Goal: Transaction & Acquisition: Purchase product/service

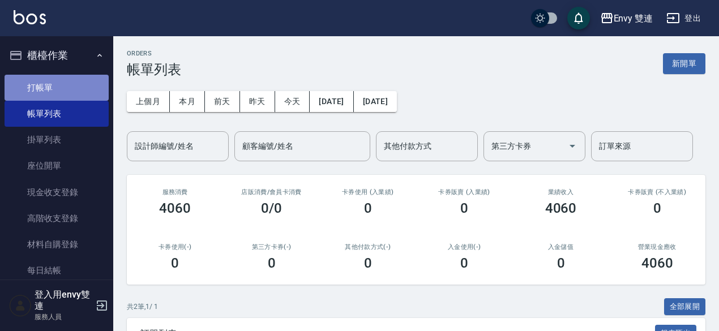
click at [68, 84] on link "打帳單" at bounding box center [57, 88] width 104 height 26
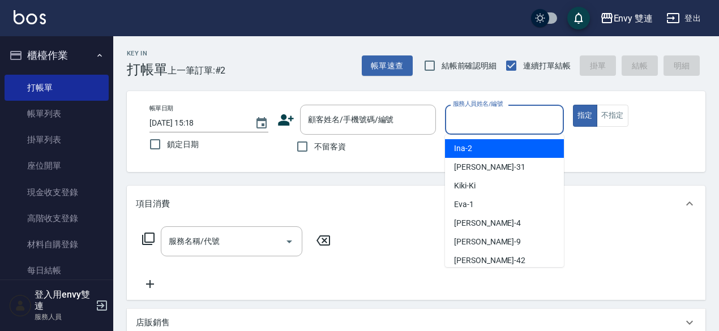
click at [513, 116] on input "服務人員姓名/編號" at bounding box center [504, 120] width 109 height 20
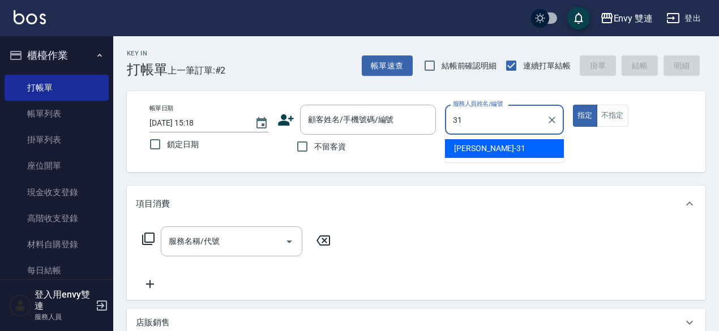
type input "Lina-31"
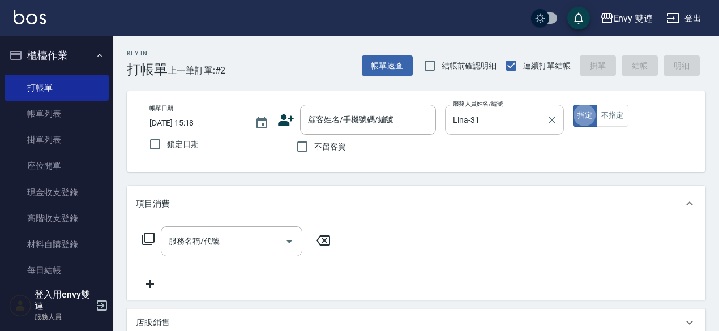
type button "true"
click at [303, 148] on input "不留客資" at bounding box center [302, 147] width 24 height 24
checkbox input "true"
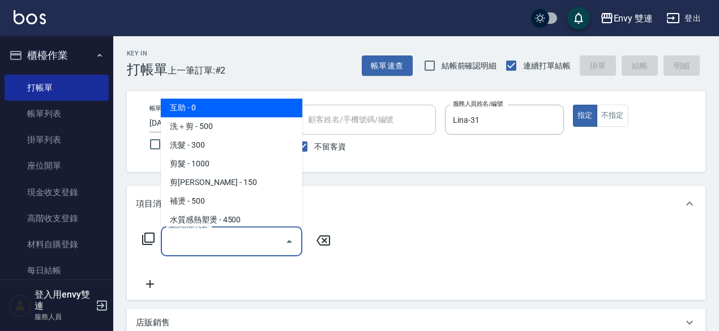
click at [219, 233] on input "服務名稱/代號" at bounding box center [223, 241] width 114 height 20
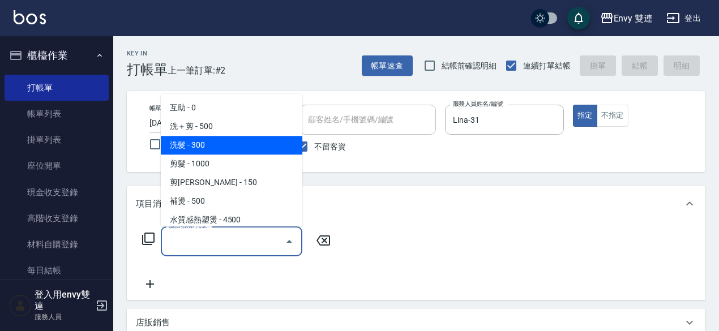
click at [214, 147] on span "洗髮 - 300" at bounding box center [231, 145] width 141 height 19
type input "洗髮(101)"
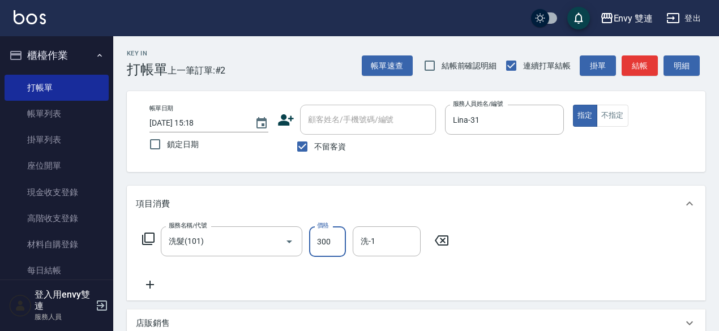
click at [338, 238] on input "300" at bounding box center [327, 241] width 37 height 31
type input "400"
click at [457, 267] on div "服務名稱/代號 洗髮(101) 服務名稱/代號 價格 400 價格 洗-1 洗-1" at bounding box center [416, 261] width 578 height 79
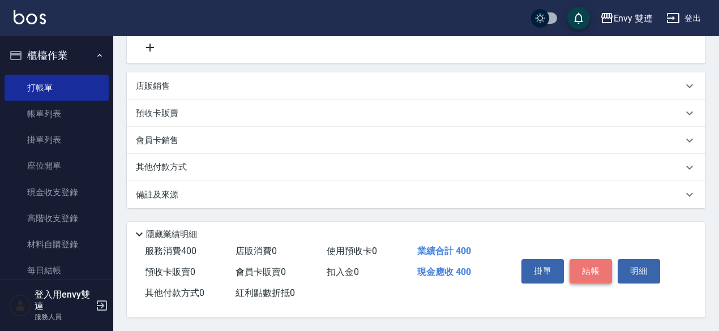
click at [589, 259] on button "結帳" at bounding box center [590, 271] width 42 height 24
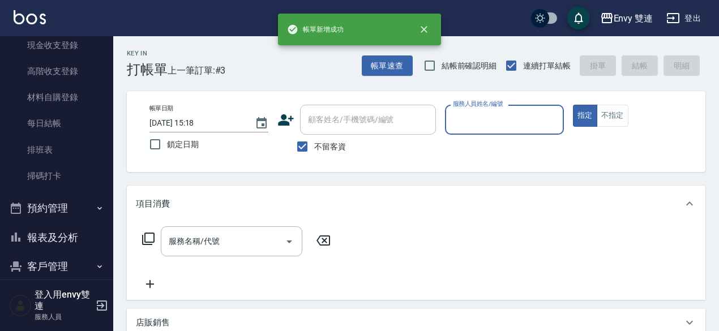
scroll to position [150, 0]
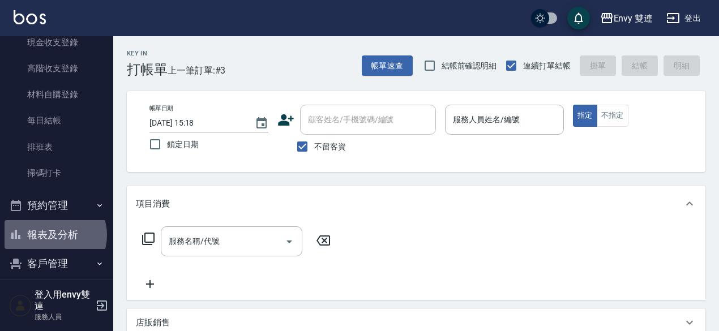
click at [54, 235] on button "報表及分析" at bounding box center [57, 234] width 104 height 29
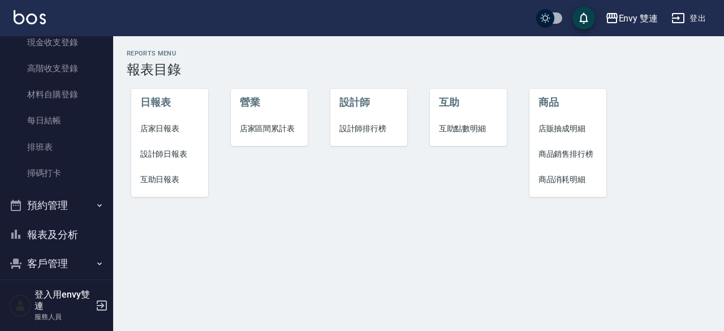
click at [164, 177] on span "互助日報表" at bounding box center [169, 180] width 59 height 12
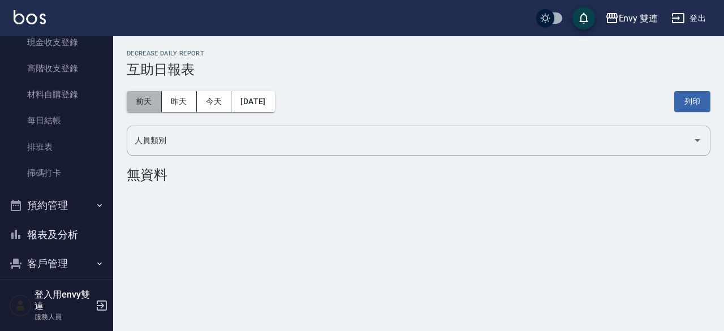
click at [153, 105] on button "前天" at bounding box center [144, 101] width 35 height 21
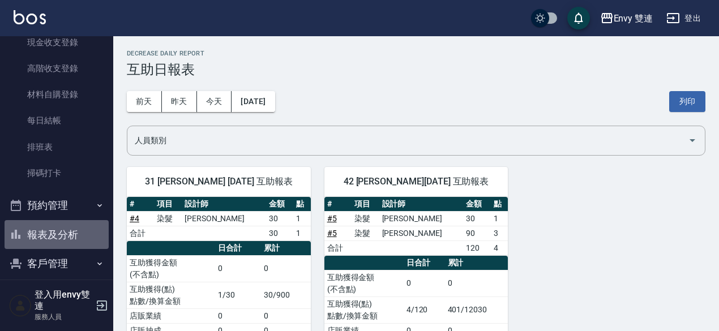
click at [75, 240] on button "報表及分析" at bounding box center [57, 234] width 104 height 29
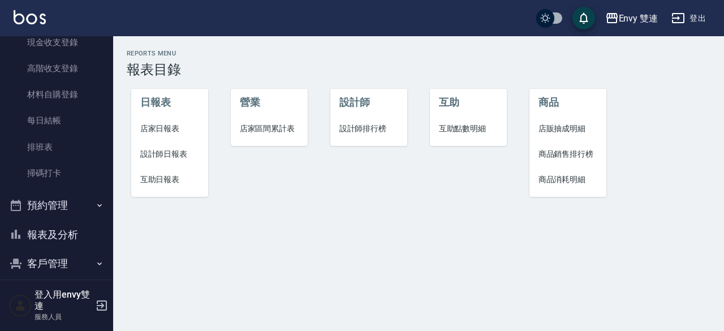
click at [160, 146] on li "設計師日報表" at bounding box center [170, 153] width 78 height 25
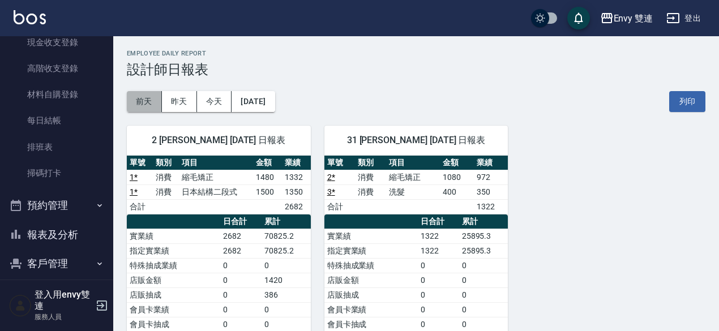
click at [152, 97] on button "前天" at bounding box center [144, 101] width 35 height 21
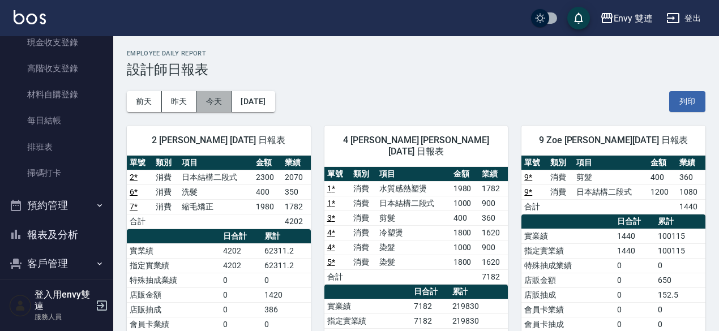
click at [214, 97] on button "今天" at bounding box center [214, 101] width 35 height 21
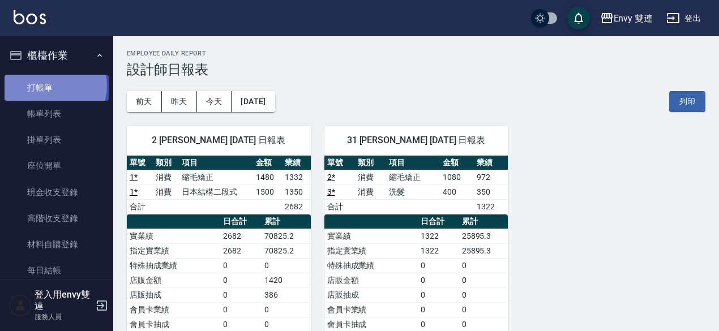
click at [54, 85] on link "打帳單" at bounding box center [57, 88] width 104 height 26
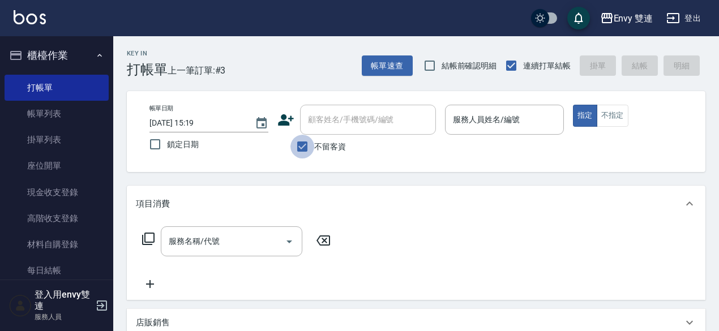
click at [309, 145] on input "不留客資" at bounding box center [302, 147] width 24 height 24
checkbox input "false"
click at [322, 121] on input "顧客姓名/手機號碼/編號" at bounding box center [359, 120] width 109 height 20
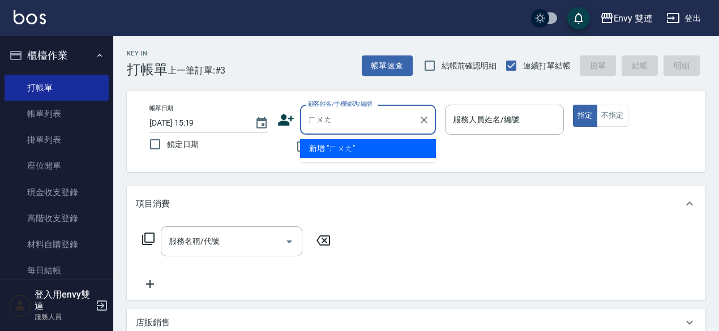
type input "煌"
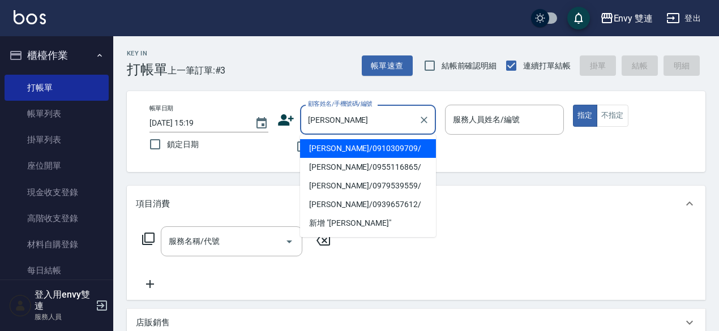
click at [342, 144] on li "[PERSON_NAME]/0910309709/" at bounding box center [368, 148] width 136 height 19
type input "[PERSON_NAME]/0910309709/"
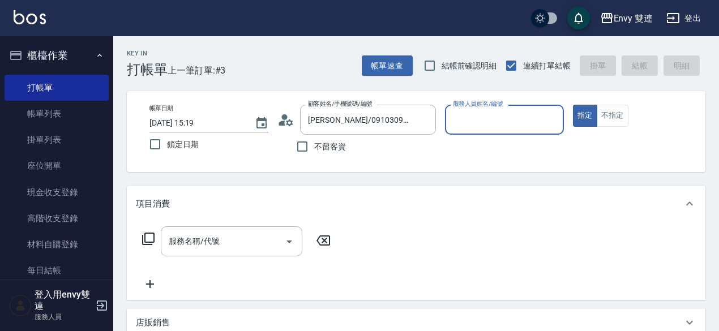
type input "Zoe-9"
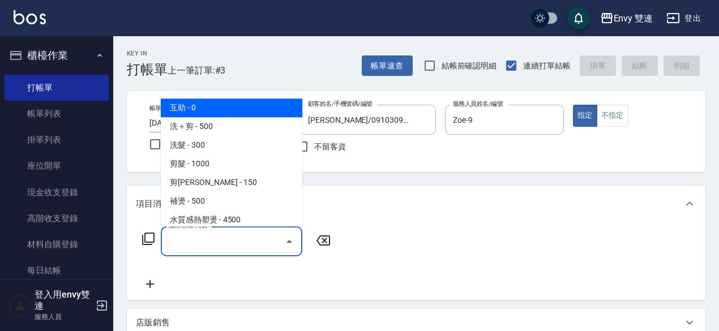
click at [200, 250] on input "服務名稱/代號" at bounding box center [223, 241] width 114 height 20
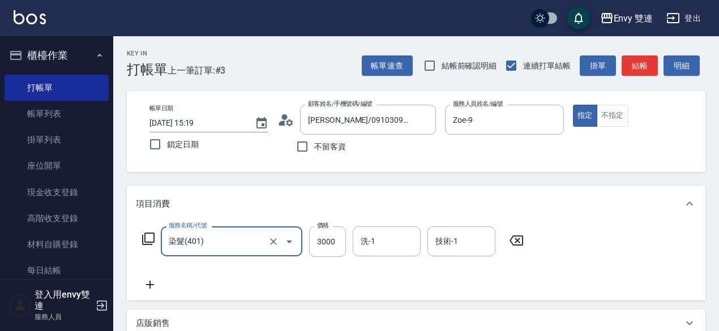
type input "染髮(401)"
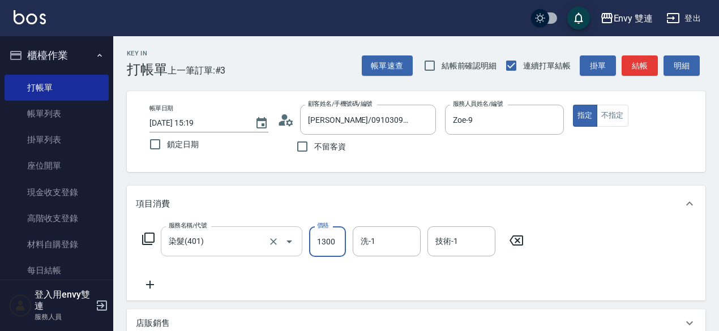
type input "1300"
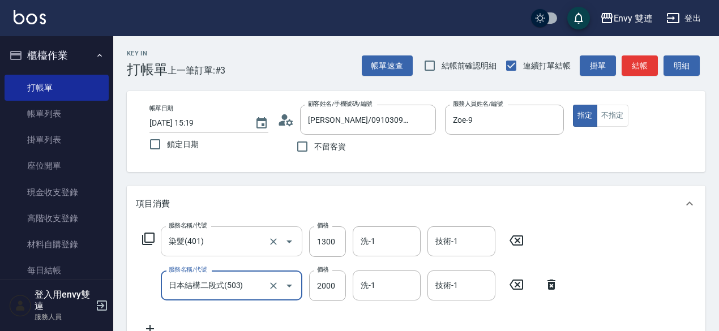
type input "日本結構二段式(503)"
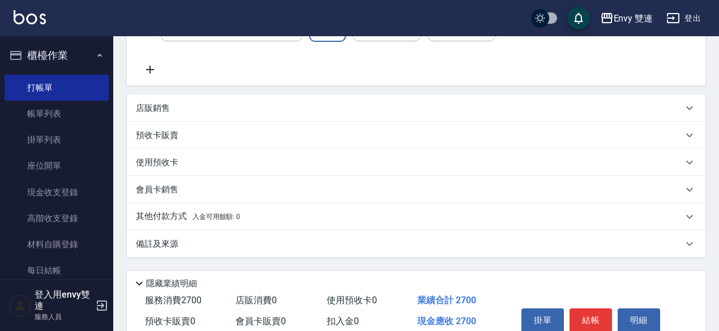
scroll to position [312, 0]
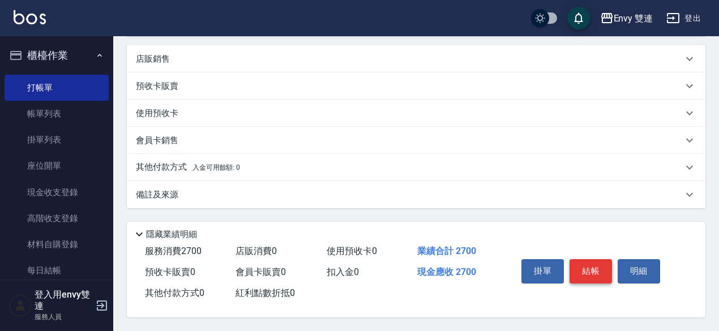
type input "1400"
click at [605, 273] on button "結帳" at bounding box center [590, 271] width 42 height 24
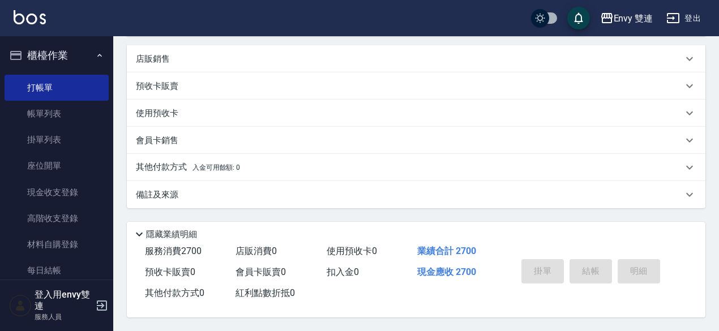
type input "[DATE] 15:55"
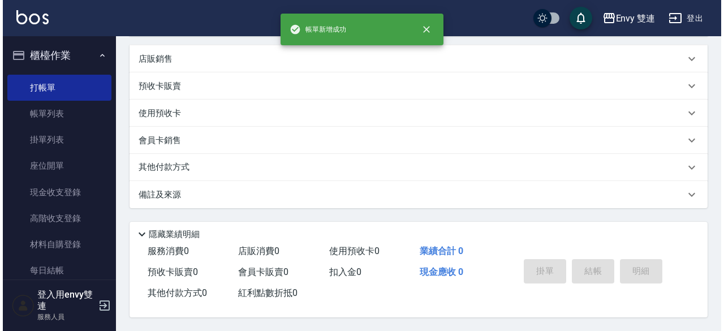
scroll to position [0, 0]
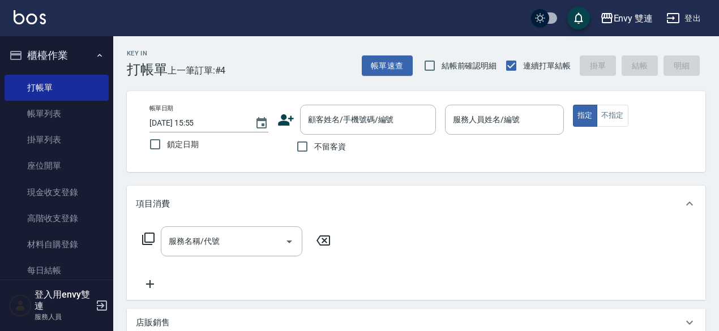
click at [285, 124] on icon at bounding box center [286, 119] width 16 height 11
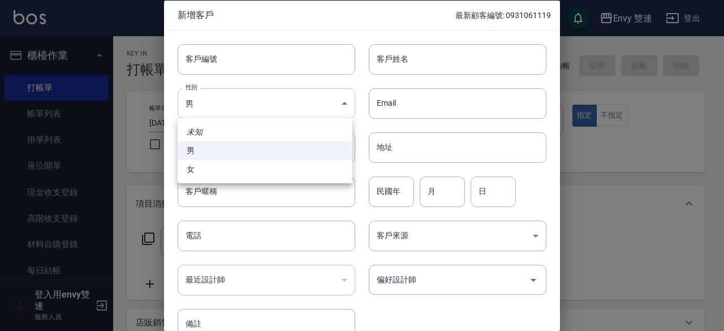
click at [267, 108] on body "Envy 雙連 登出 櫃檯作業 打帳單 帳單列表 掛單列表 座位開單 現金收支登錄 高階收支登錄 材料自購登錄 每日結帳 排班表 掃碼打卡 預約管理 預約管理…" at bounding box center [362, 297] width 724 height 595
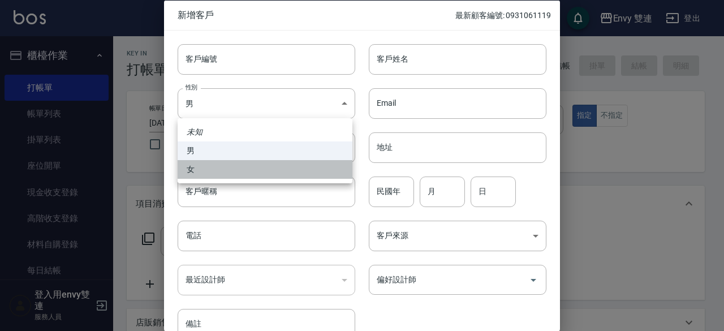
click at [224, 174] on li "女" at bounding box center [265, 169] width 175 height 19
type input "[DEMOGRAPHIC_DATA]"
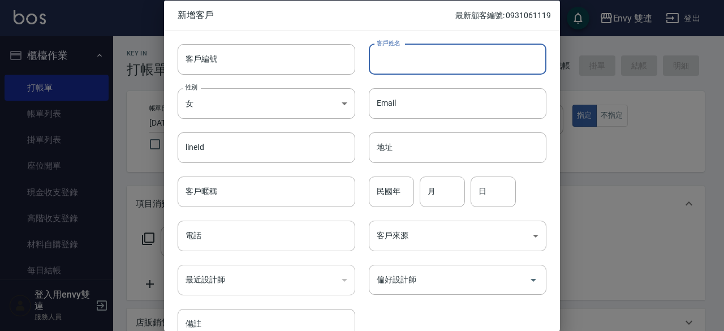
click at [418, 67] on input "客戶姓名" at bounding box center [458, 59] width 178 height 31
type input "[PERSON_NAME]"
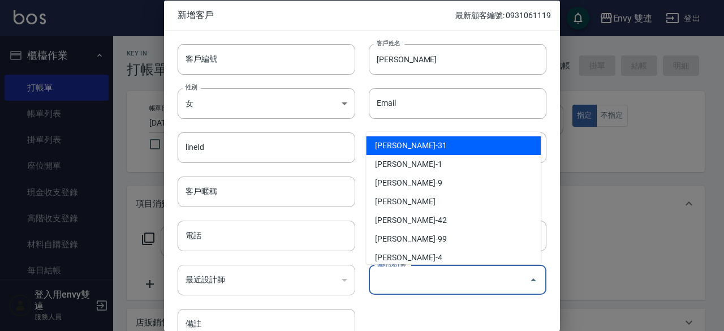
click at [400, 285] on input "偏好設計師" at bounding box center [449, 280] width 150 height 20
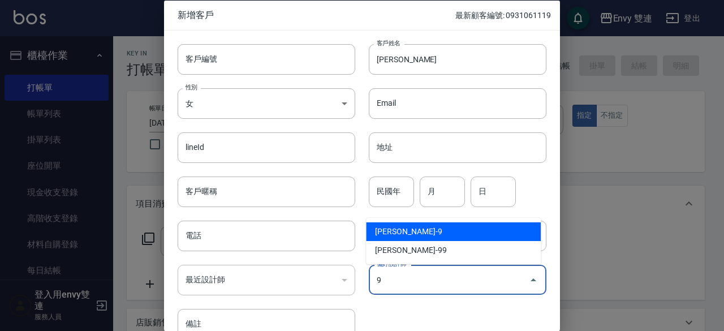
type input "[PERSON_NAME]"
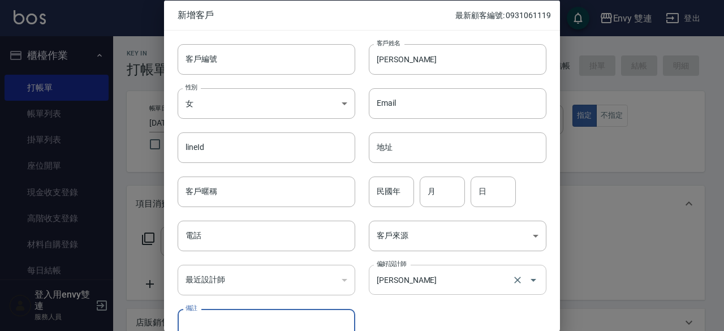
scroll to position [8, 0]
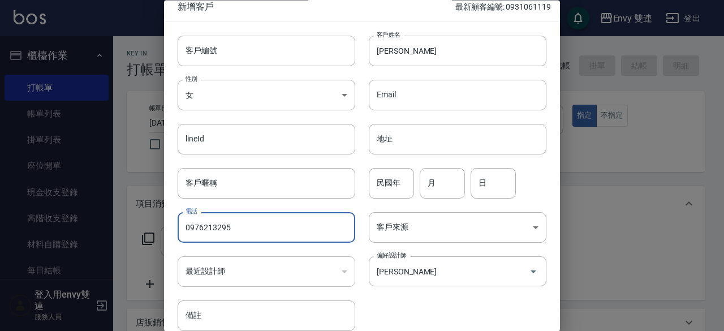
type input "0976213295"
drag, startPoint x: 349, startPoint y: 239, endPoint x: 420, endPoint y: 320, distance: 107.4
click at [420, 320] on div "客戶編號 客戶編號 客戶姓名 [PERSON_NAME]姓名 性別 女 [DEMOGRAPHIC_DATA] 性別 Email Email lineId li…" at bounding box center [355, 176] width 382 height 309
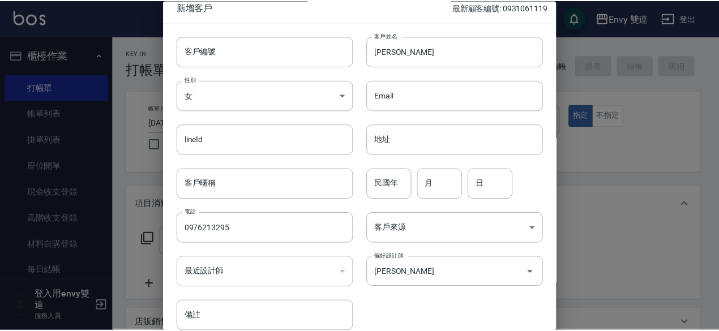
scroll to position [61, 0]
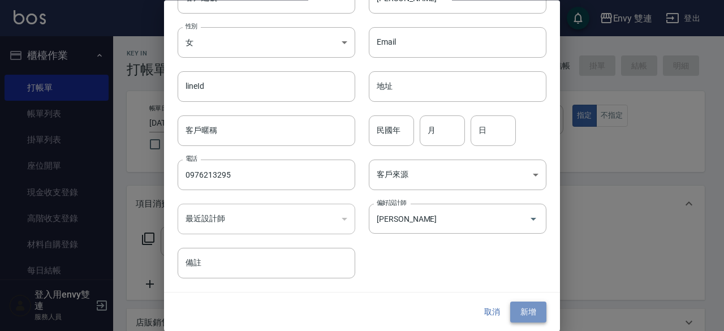
click at [515, 308] on button "新增" at bounding box center [528, 312] width 36 height 21
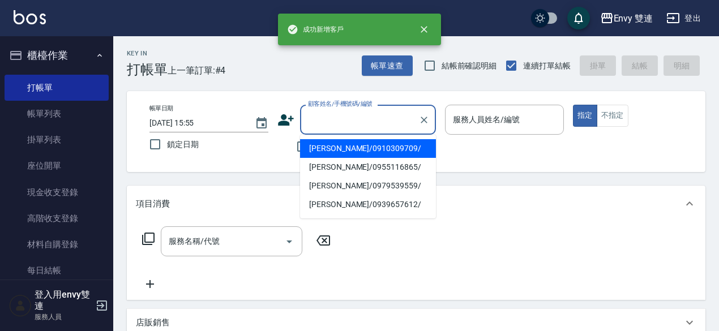
click at [364, 128] on input "顧客姓名/手機號碼/編號" at bounding box center [359, 120] width 109 height 20
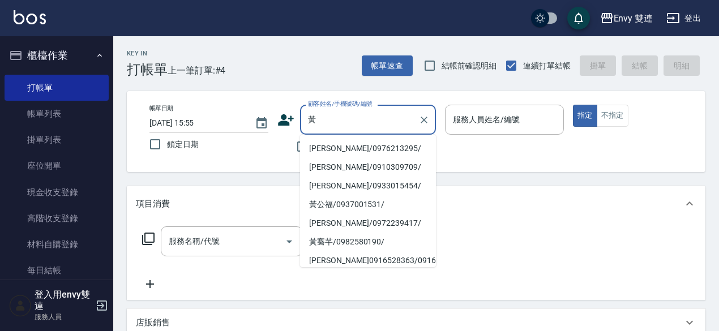
click at [354, 147] on li "[PERSON_NAME]/0976213295/" at bounding box center [368, 148] width 136 height 19
type input "[PERSON_NAME]/0976213295/"
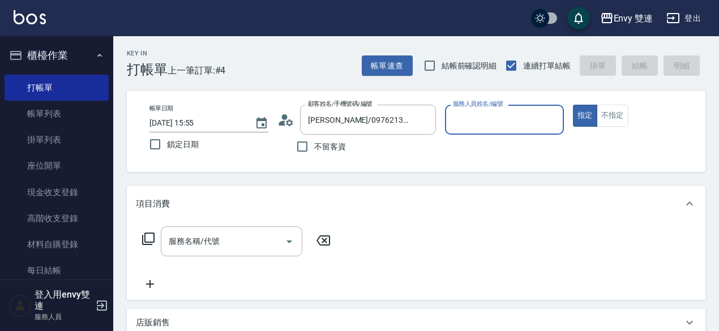
type input "Zoe-9"
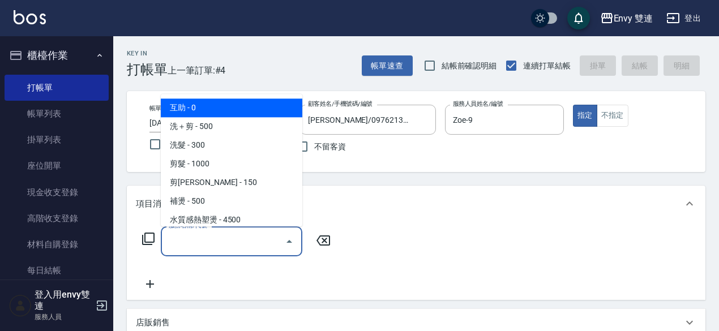
click at [191, 243] on input "服務名稱/代號" at bounding box center [223, 241] width 114 height 20
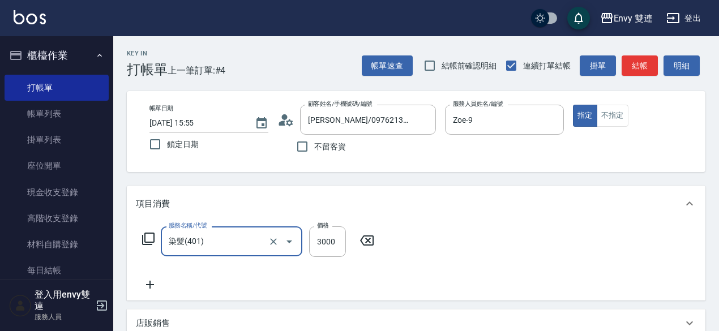
type input "染髮(401)"
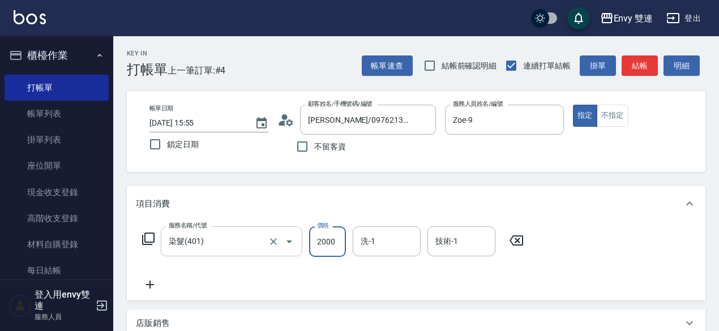
type input "2000"
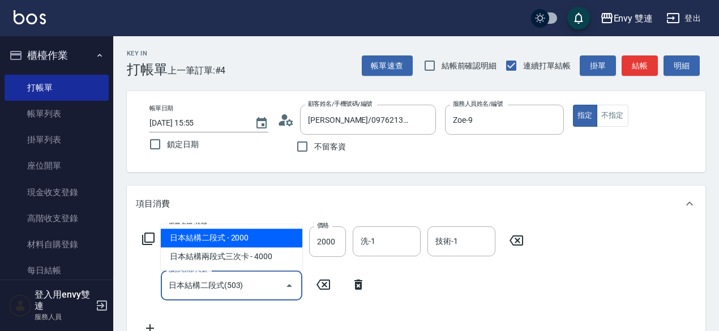
type input "日本結構二段式(503)"
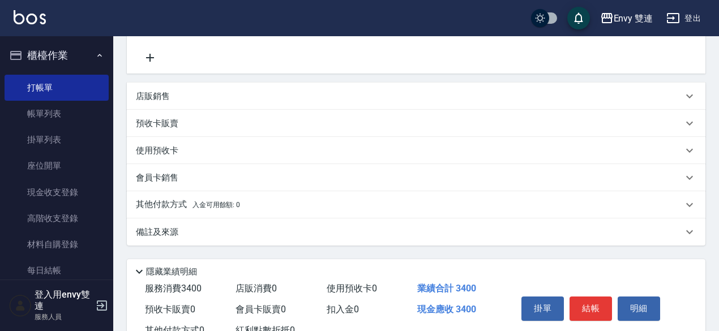
scroll to position [312, 0]
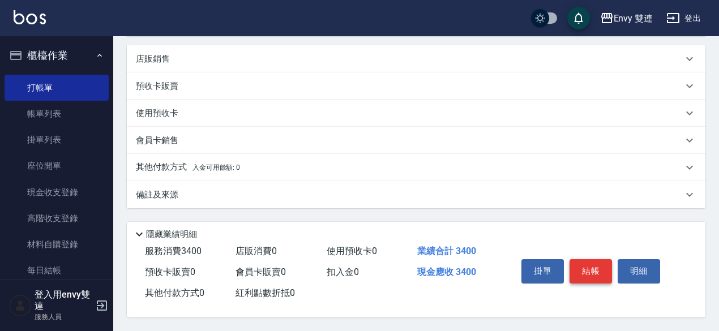
type input "1400"
click at [583, 264] on button "結帳" at bounding box center [590, 271] width 42 height 24
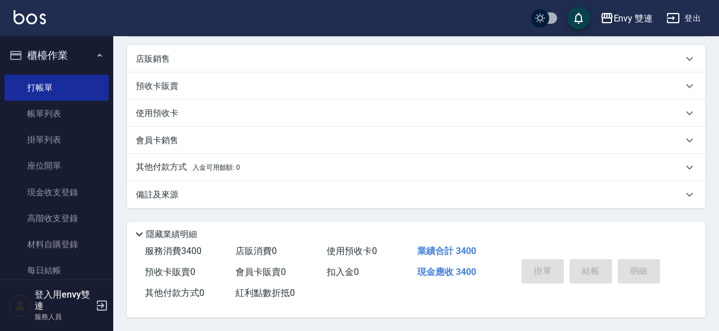
type input "[DATE] 15:56"
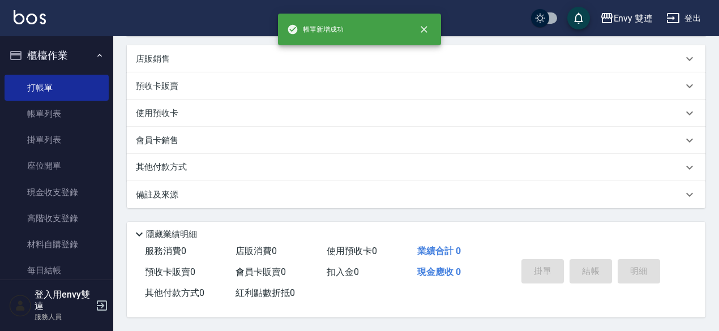
scroll to position [0, 0]
